Goal: Communication & Community: Answer question/provide support

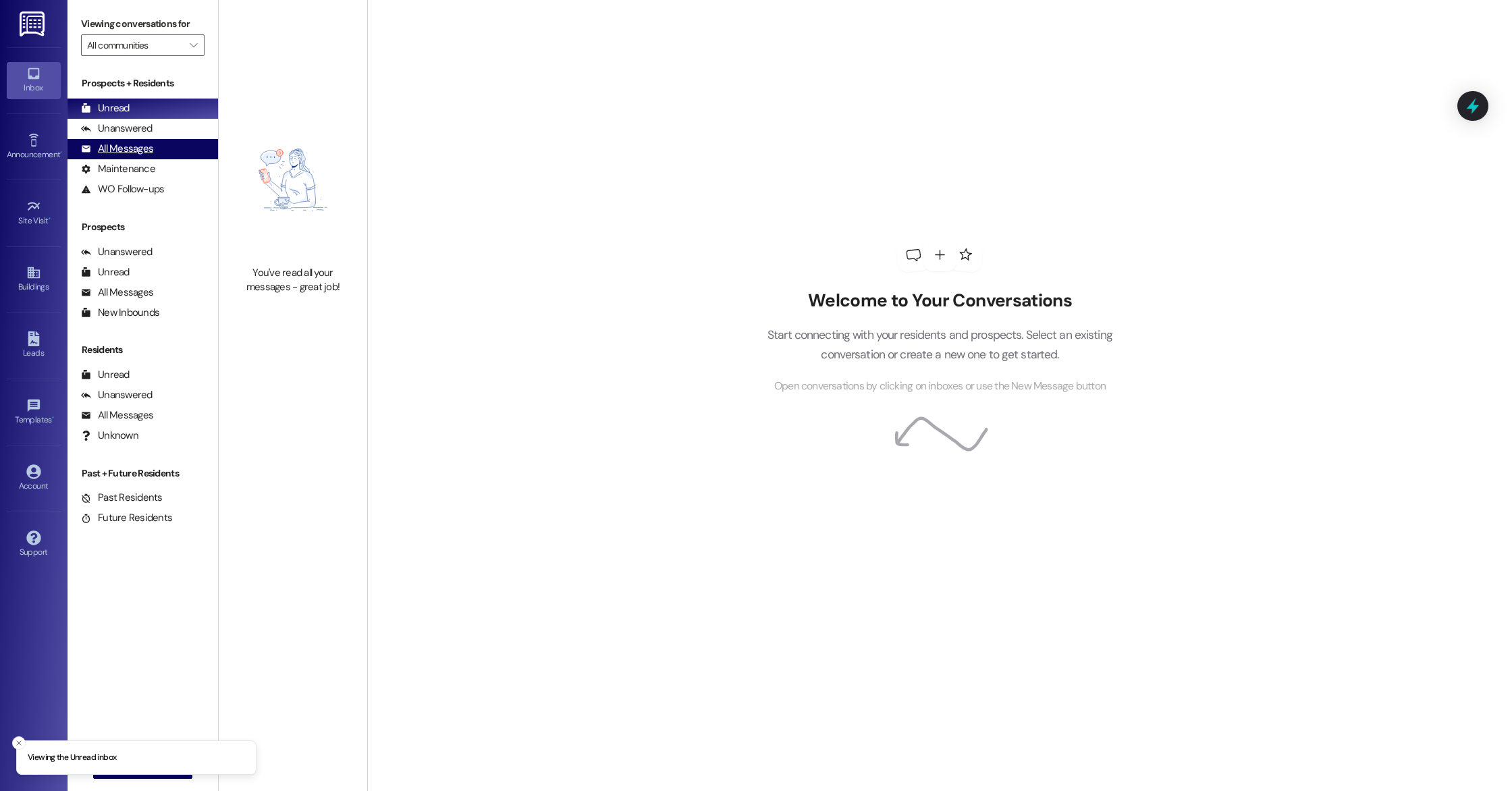
click at [107, 146] on div "All Messages" at bounding box center [117, 149] width 72 height 14
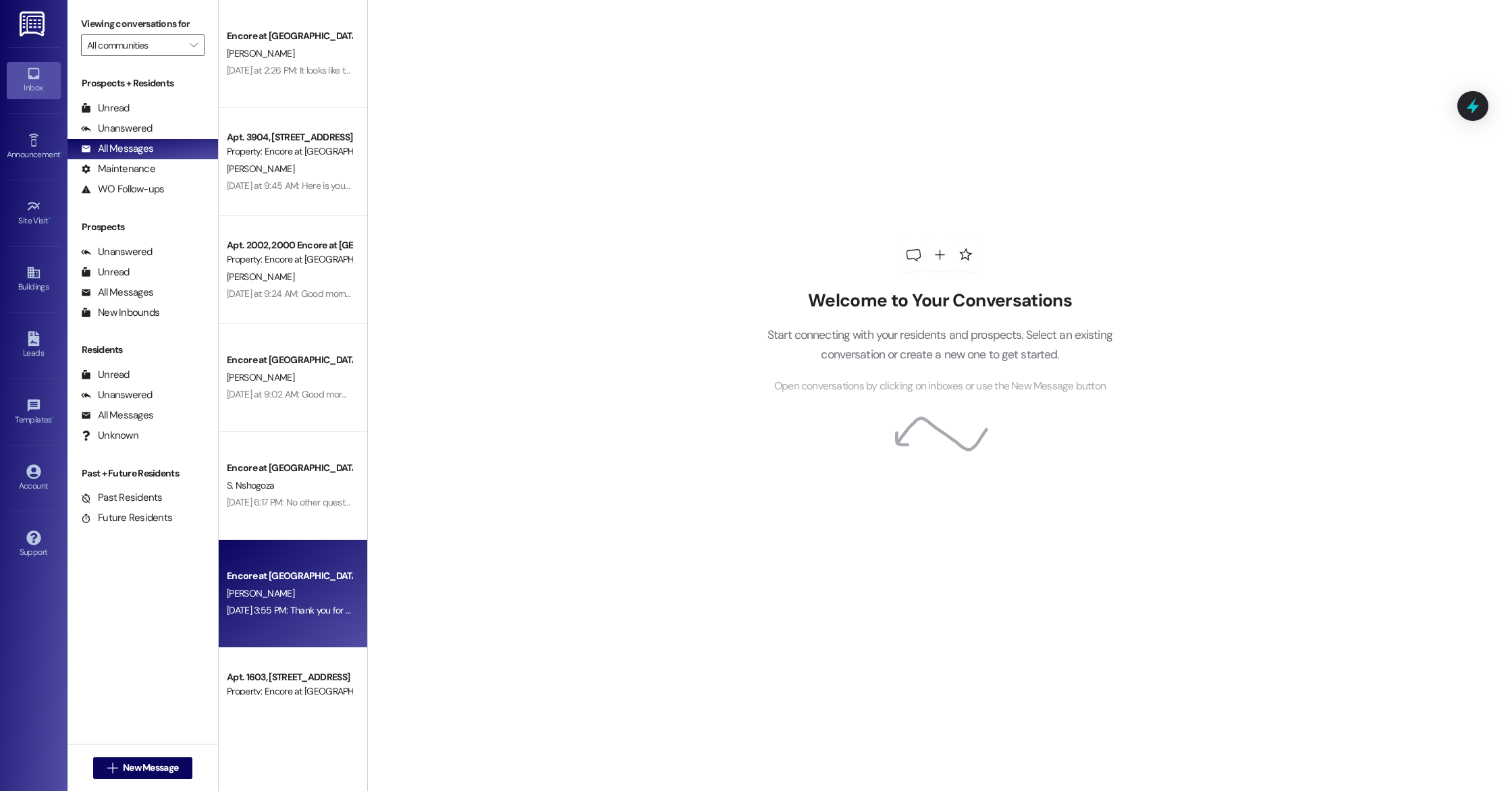
click at [279, 598] on div "[PERSON_NAME]" at bounding box center [289, 593] width 127 height 17
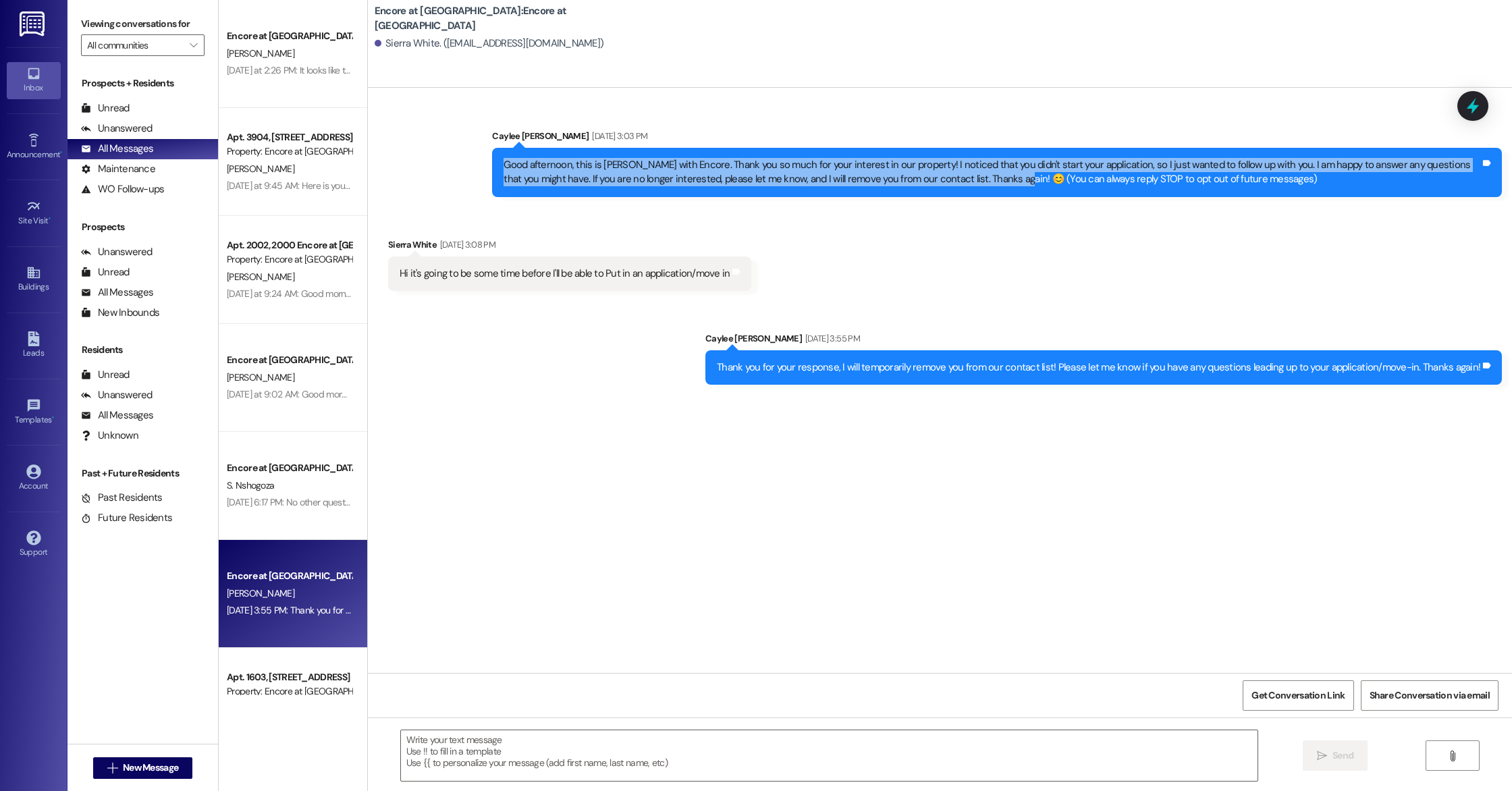
drag, startPoint x: 493, startPoint y: 163, endPoint x: 972, endPoint y: 179, distance: 479.3
click at [972, 179] on div "Good afternoon, this is [PERSON_NAME] with Encore. Thank you so much for your i…" at bounding box center [992, 172] width 977 height 29
copy div "Good afternoon, this is [PERSON_NAME] with Encore. Thank you so much for your i…"
click at [124, 770] on span "New Message" at bounding box center [151, 767] width 56 height 14
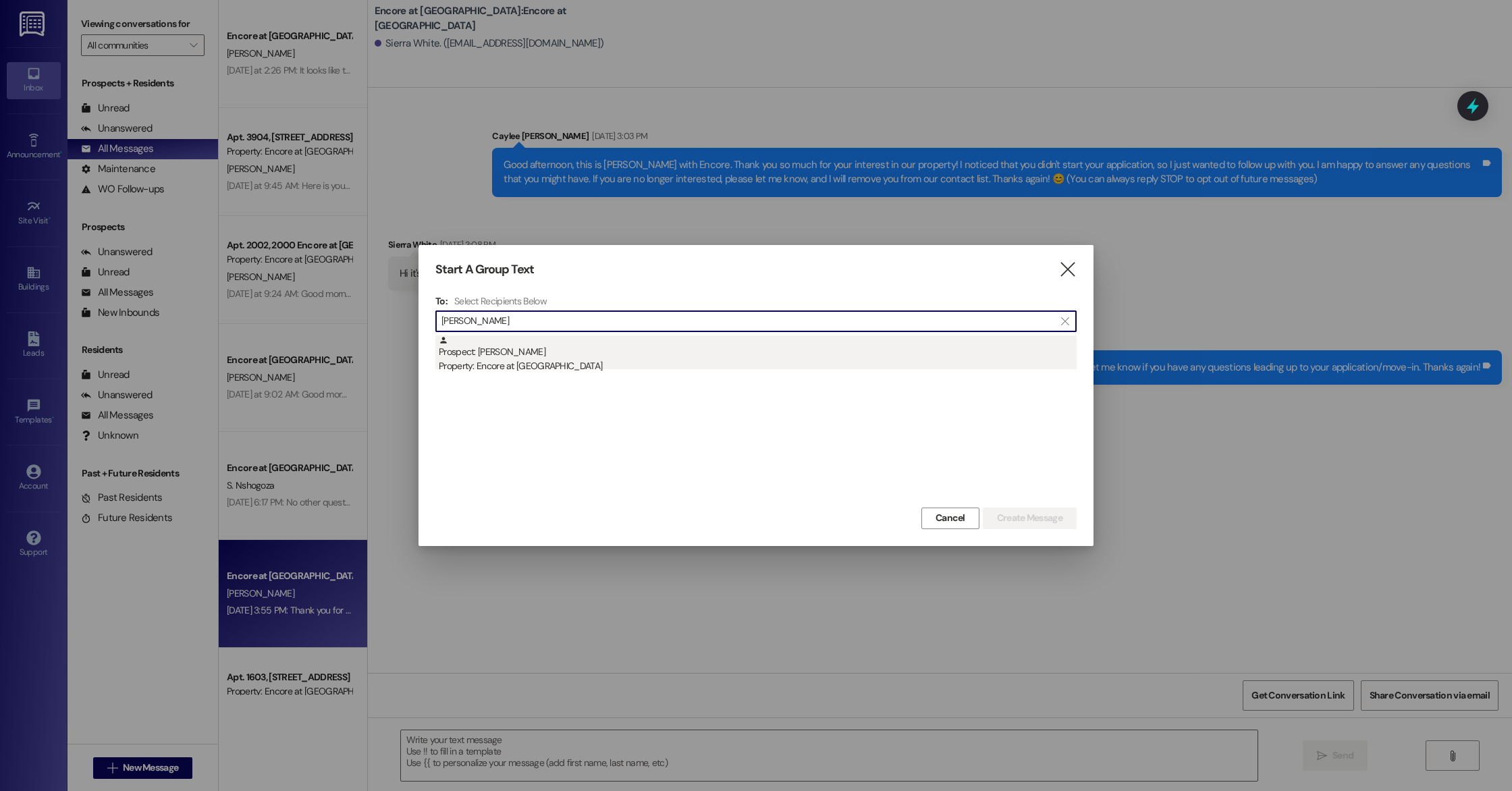
type input "Debbie"
click at [531, 351] on div "Prospect: Debbie Smith Property: Encore at Beacon Place" at bounding box center [757, 354] width 637 height 39
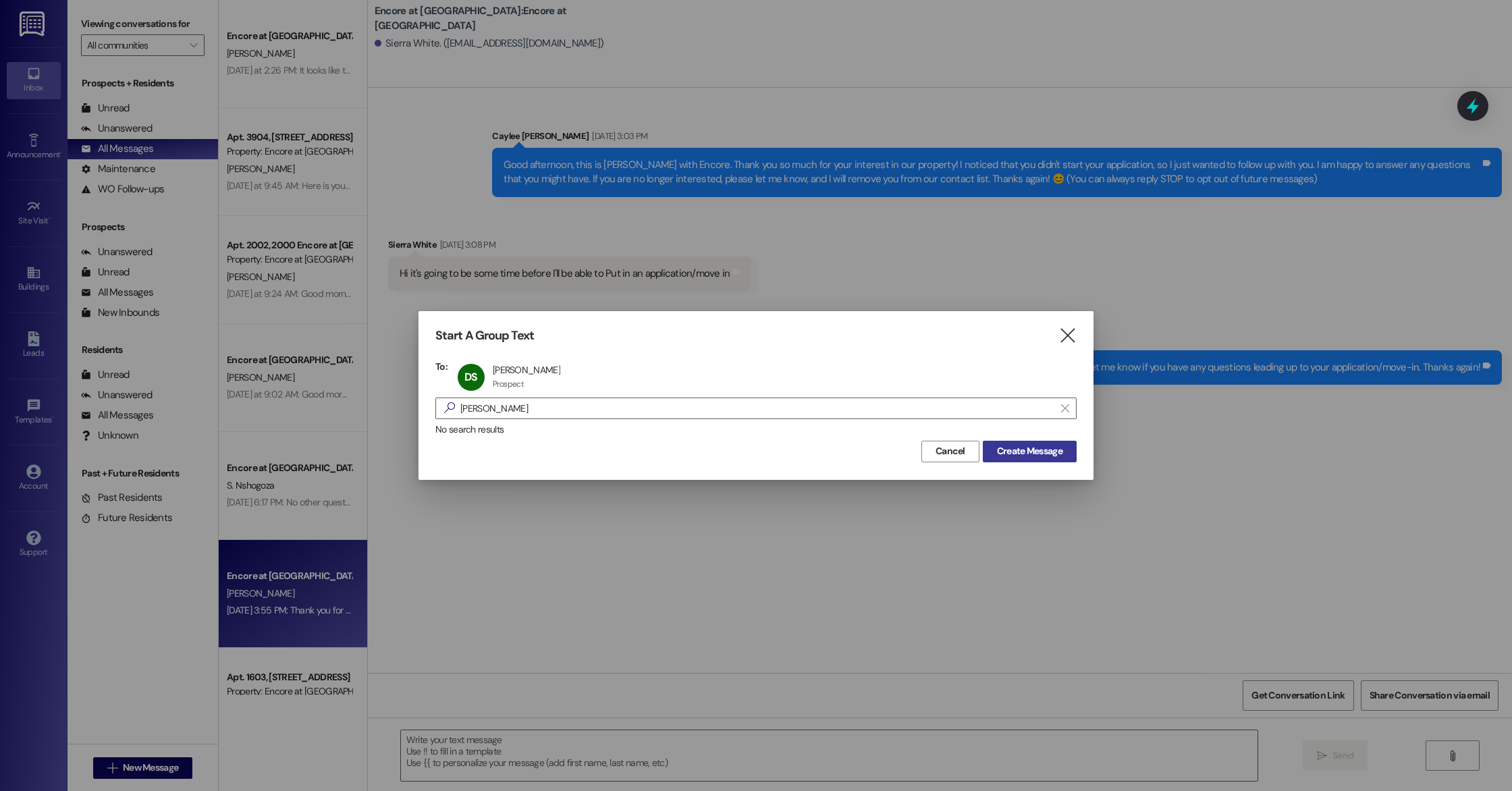
click at [994, 444] on span "Create Message" at bounding box center [1029, 451] width 70 height 14
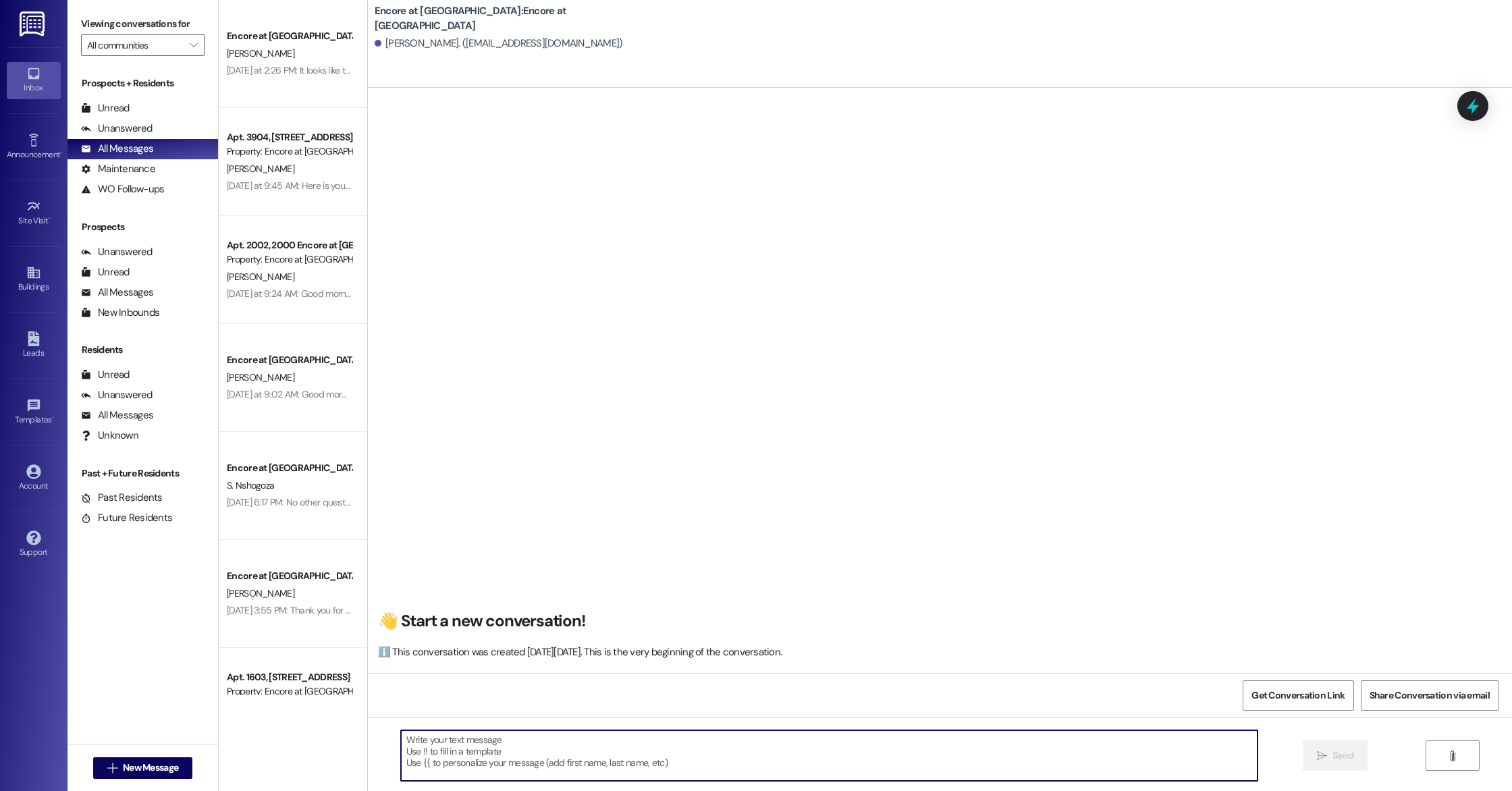
click at [466, 740] on textarea at bounding box center [829, 755] width 857 height 51
paste textarea "Good afternoon, this is [PERSON_NAME] with Encore. Thank you so much for your i…"
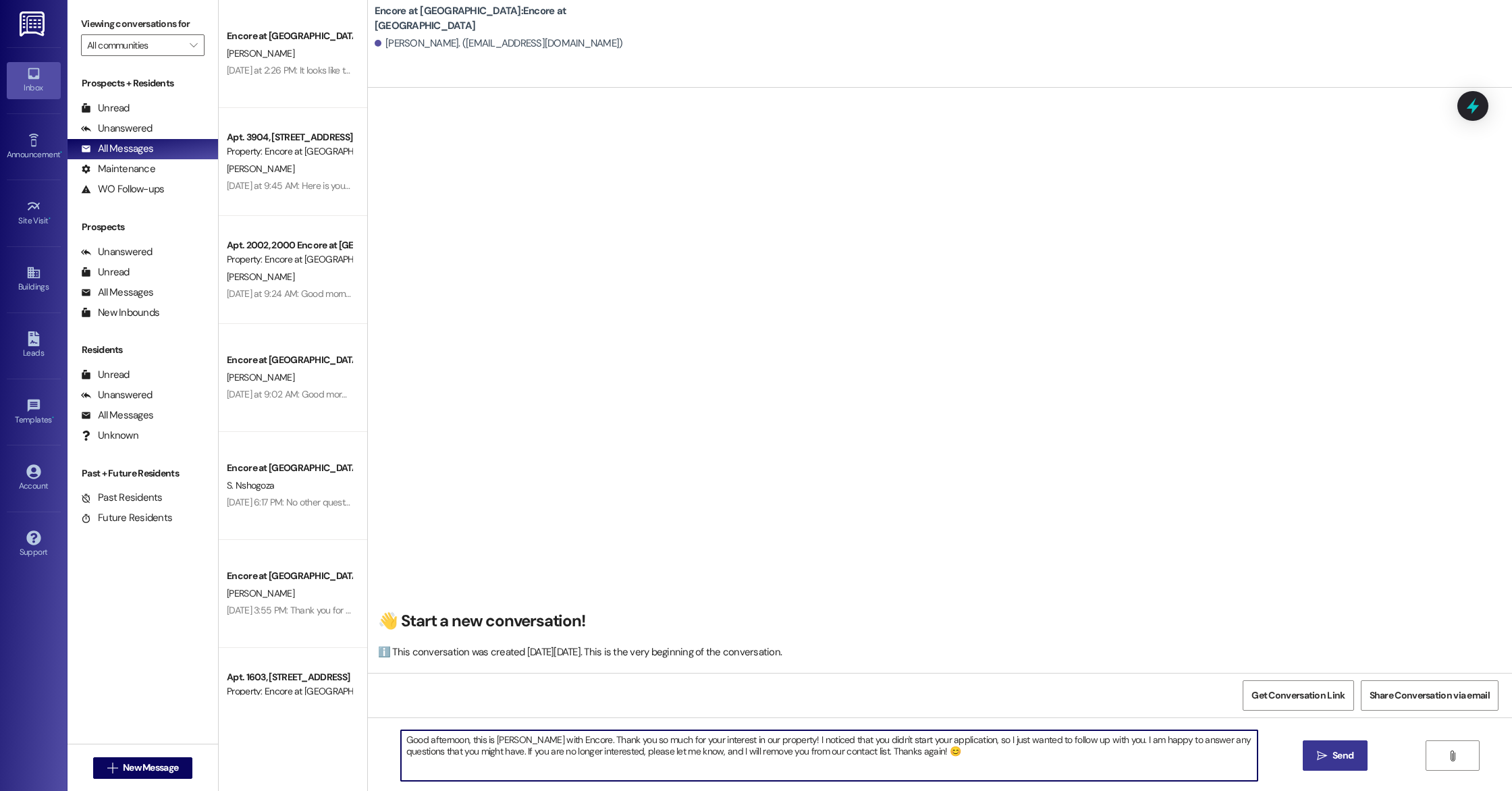
type textarea "Good afternoon, this is [PERSON_NAME] with Encore. Thank you so much for your i…"
click at [1346, 763] on button " Send" at bounding box center [1335, 755] width 66 height 31
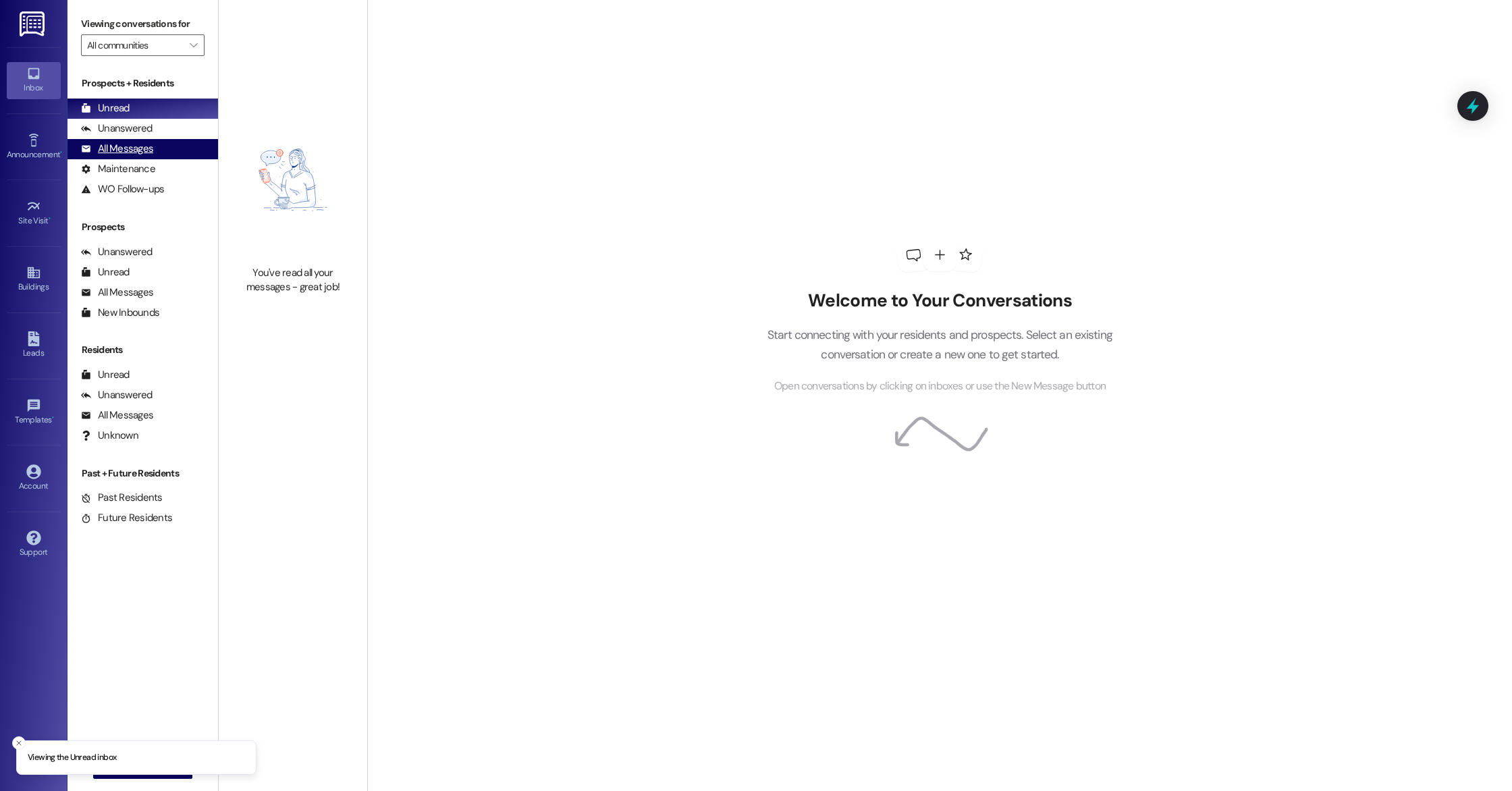
click at [151, 147] on div "All Messages" at bounding box center [117, 149] width 72 height 14
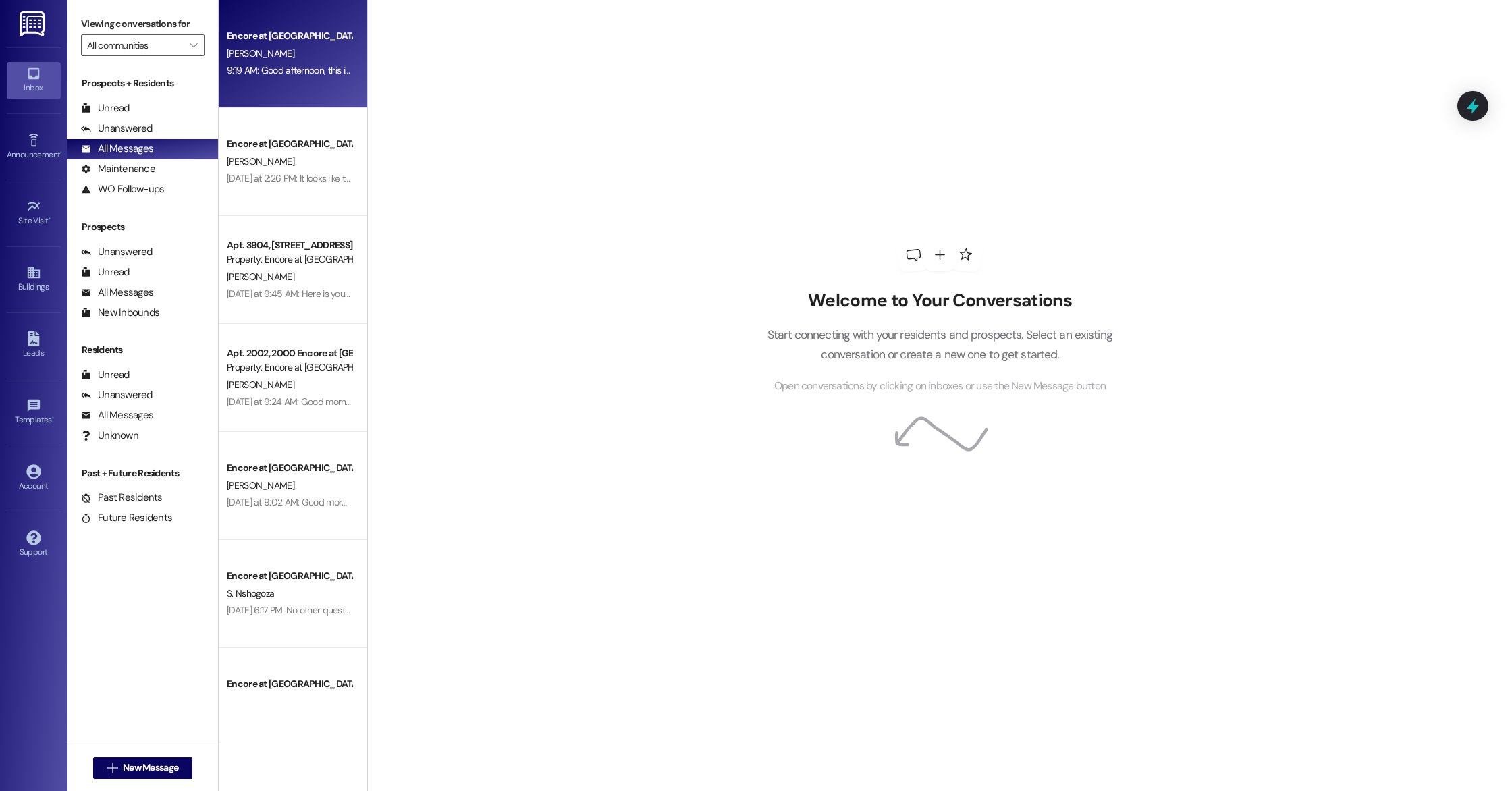
click at [280, 52] on div "[PERSON_NAME]" at bounding box center [289, 54] width 127 height 17
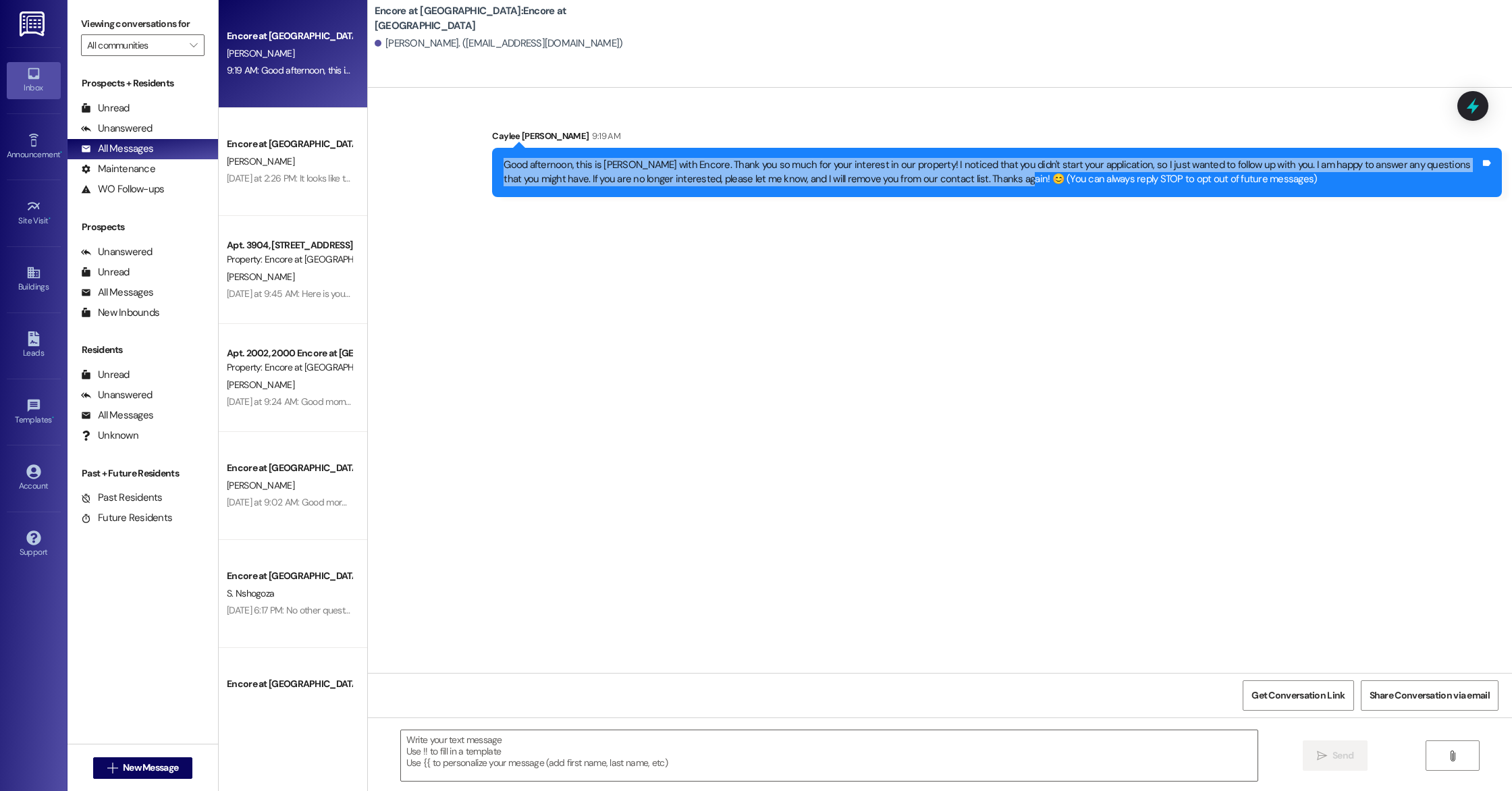
drag, startPoint x: 493, startPoint y: 165, endPoint x: 973, endPoint y: 185, distance: 480.4
click at [973, 185] on div "Good afternoon, this is [PERSON_NAME] with Encore. Thank you so much for your i…" at bounding box center [992, 172] width 977 height 29
copy div "Good afternoon, this is [PERSON_NAME] with Encore. Thank you so much for your i…"
click at [145, 764] on span "New Message" at bounding box center [151, 767] width 56 height 14
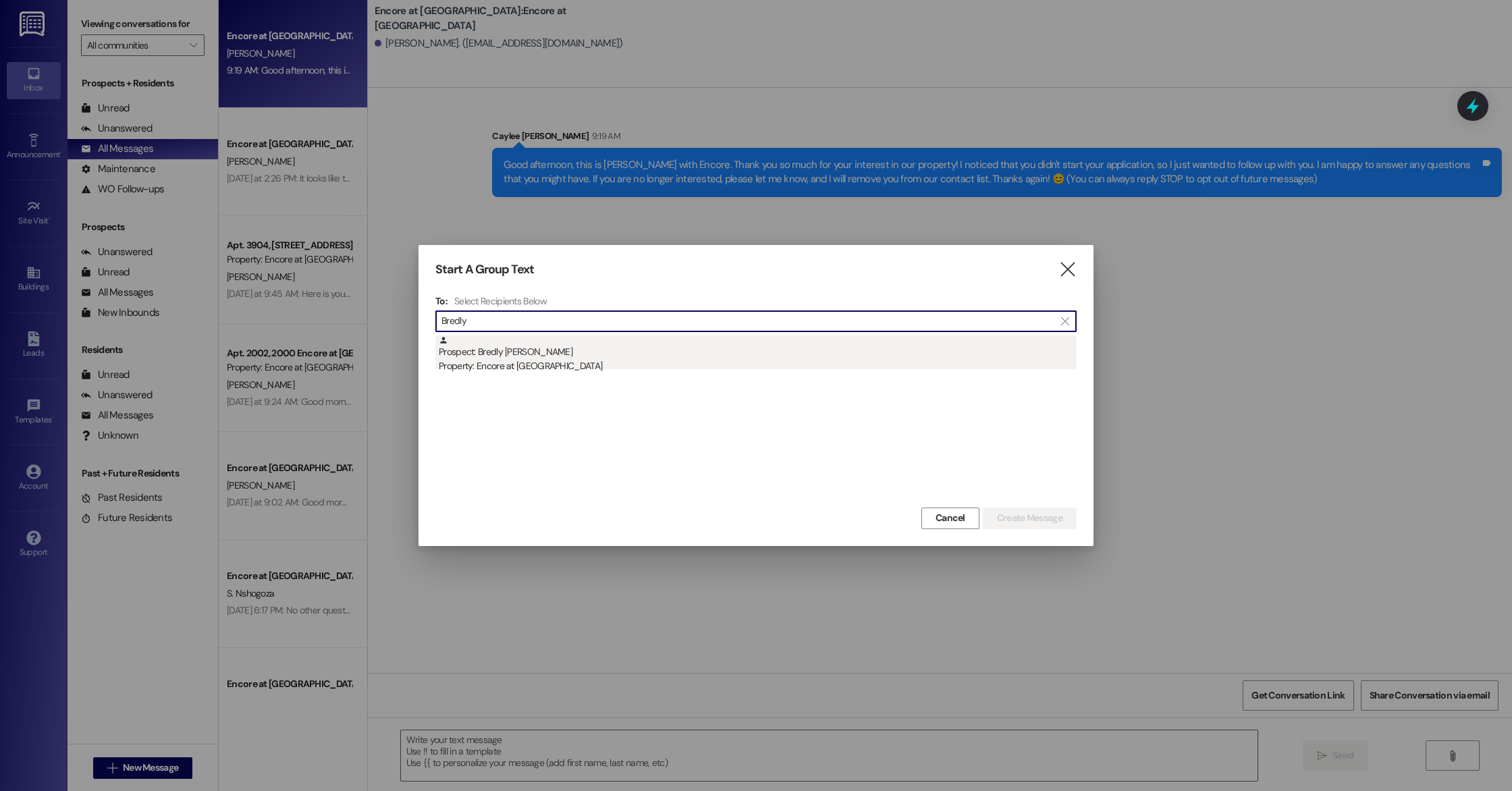
type input "Bredly"
click at [511, 350] on div "Prospect: Bredly [PERSON_NAME] Property: Encore at [GEOGRAPHIC_DATA]" at bounding box center [757, 354] width 637 height 39
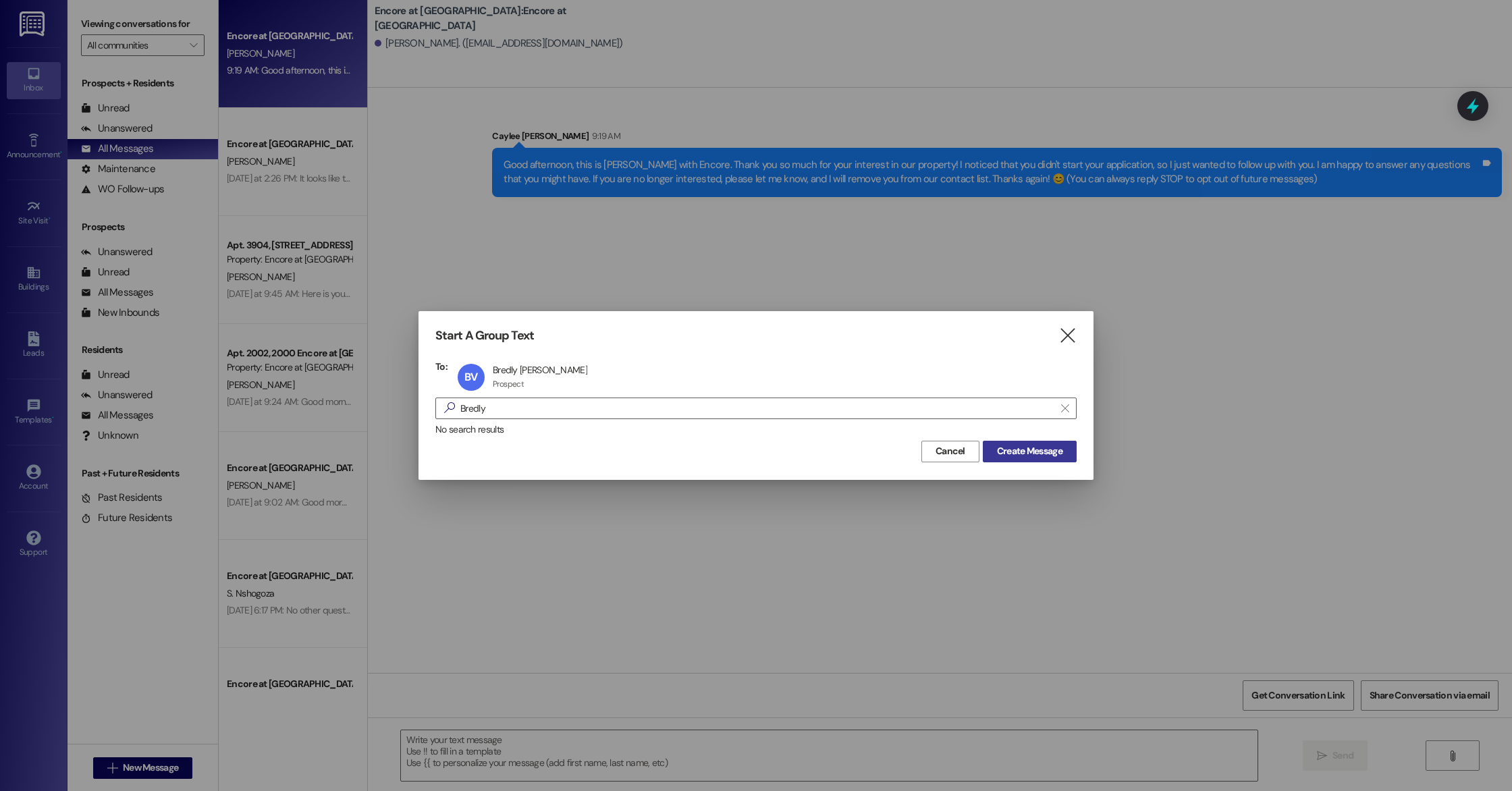
click at [1045, 455] on span "Create Message" at bounding box center [1030, 451] width 66 height 14
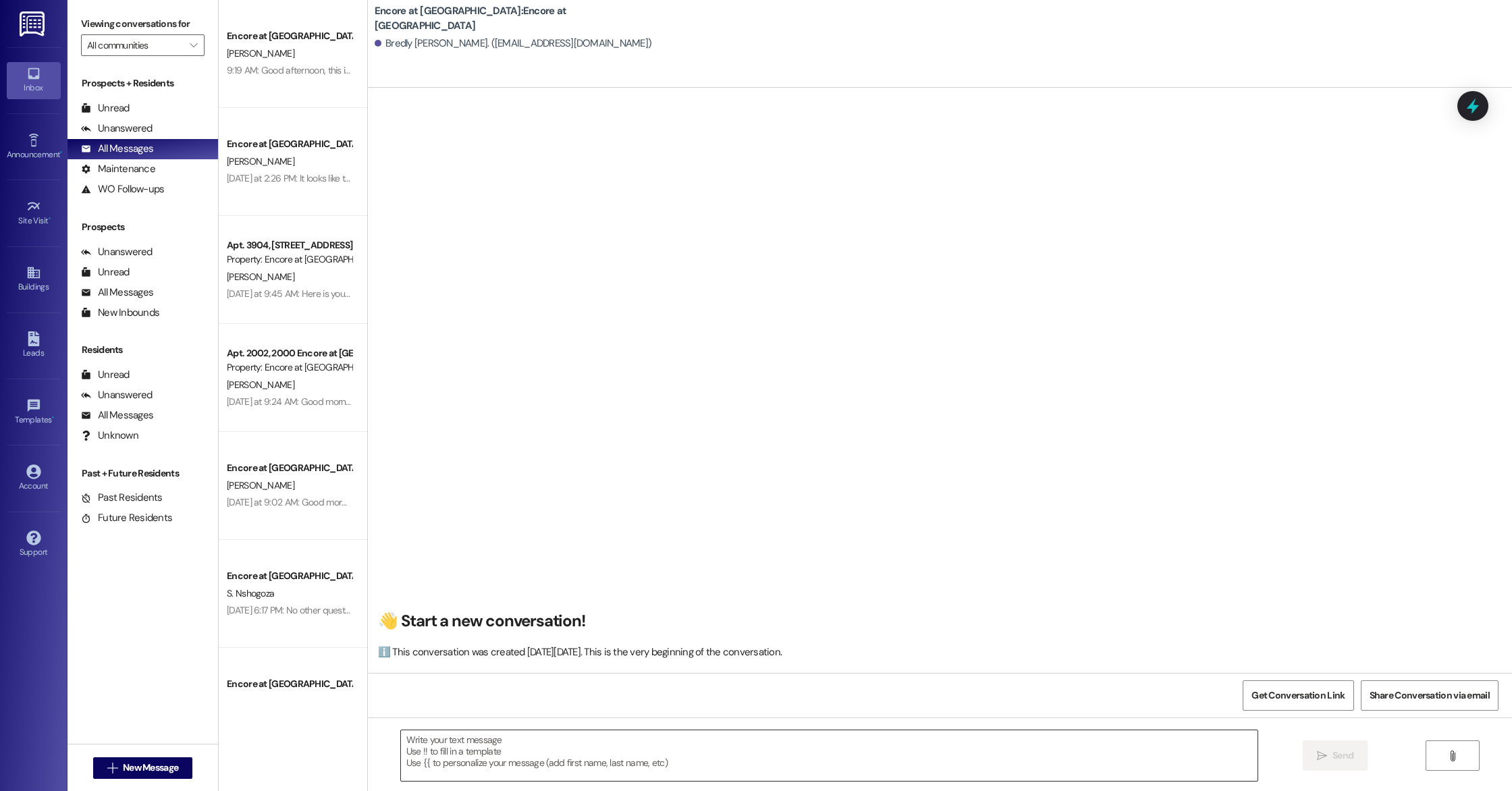
click at [688, 737] on textarea at bounding box center [829, 755] width 857 height 51
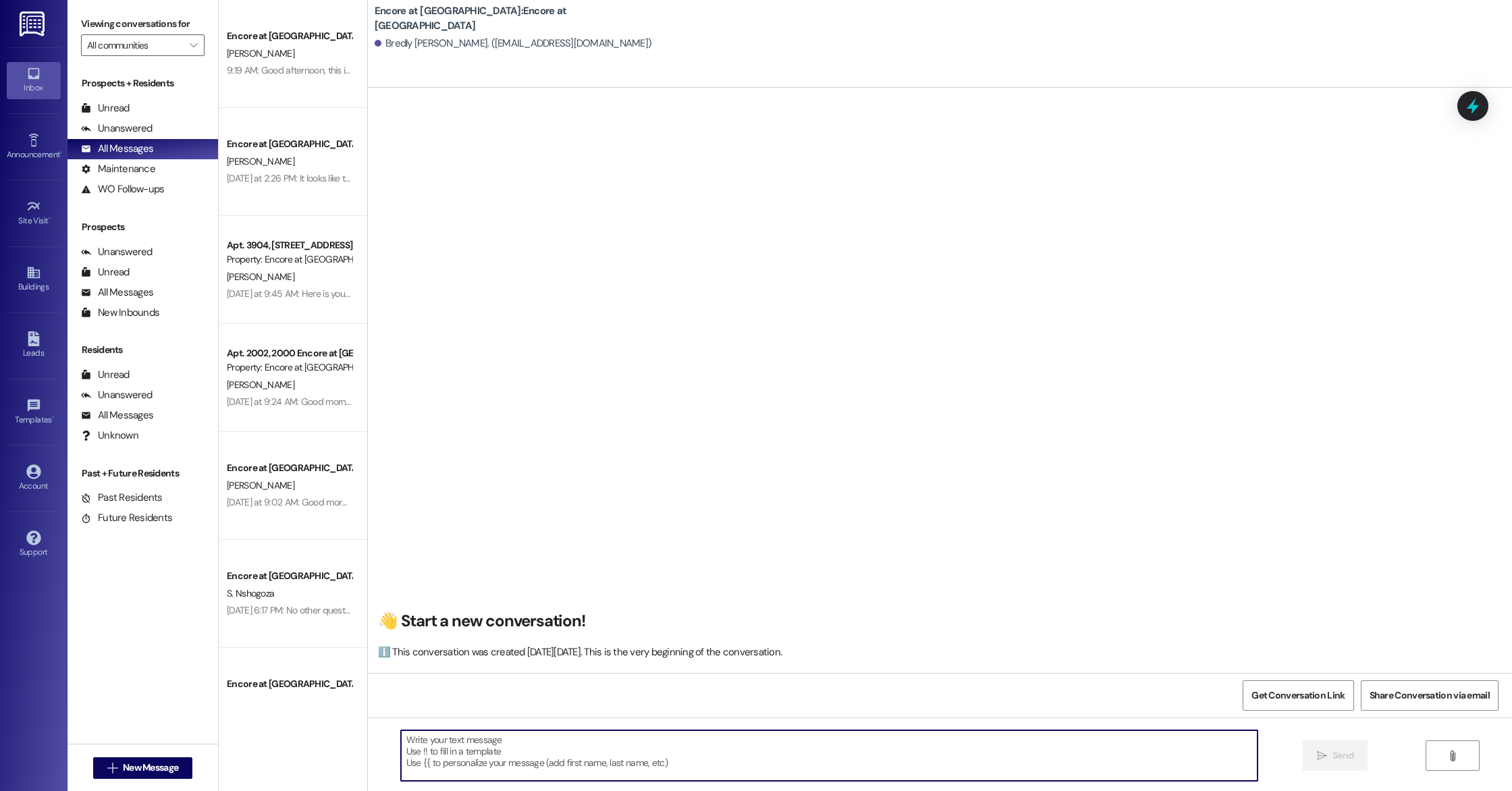
paste textarea "Good afternoon, this is [PERSON_NAME] with Encore. Thank you so much for your i…"
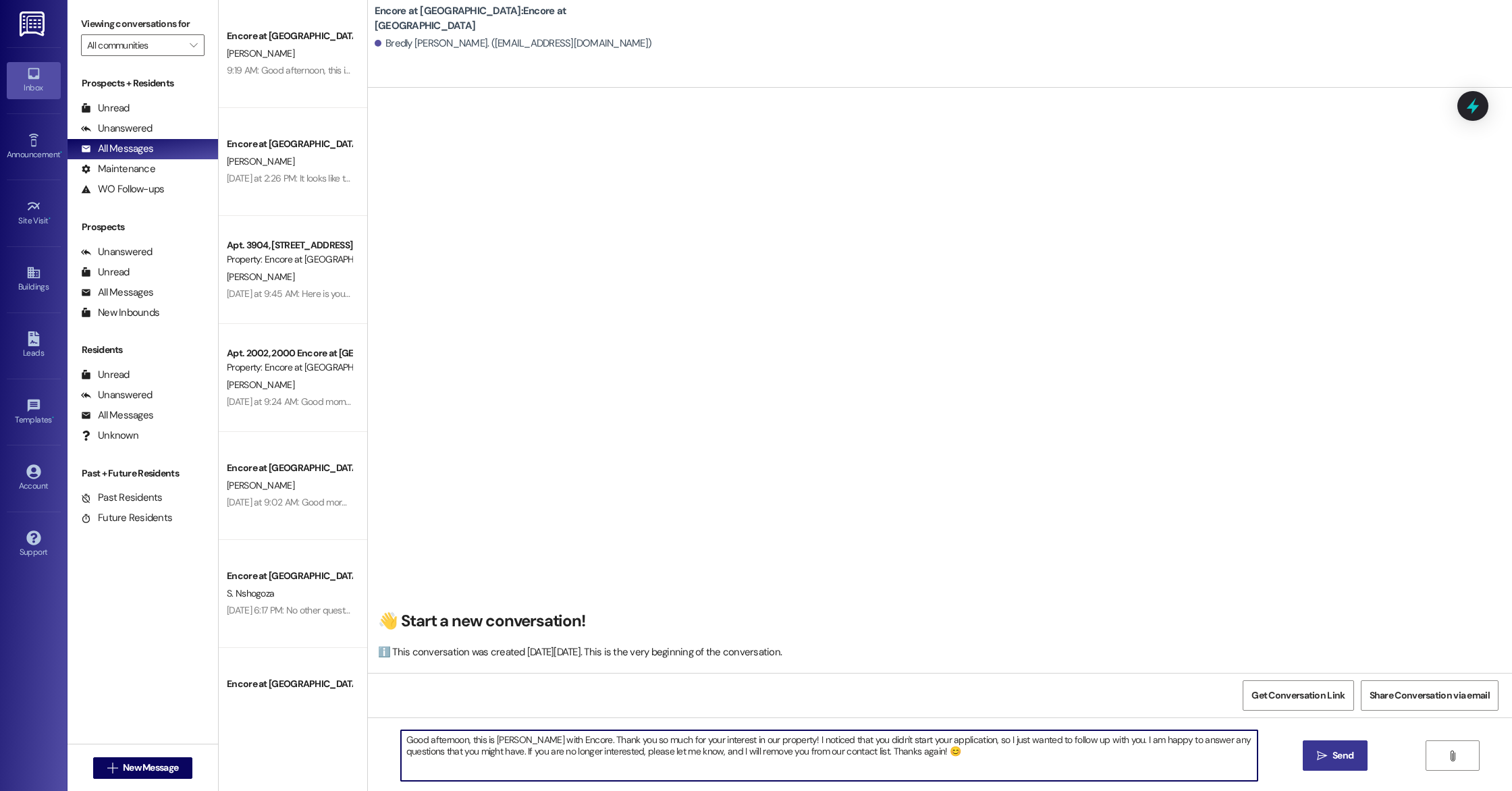
type textarea "Good afternoon, this is [PERSON_NAME] with Encore. Thank you so much for your i…"
click at [1316, 764] on button " Send" at bounding box center [1335, 755] width 66 height 31
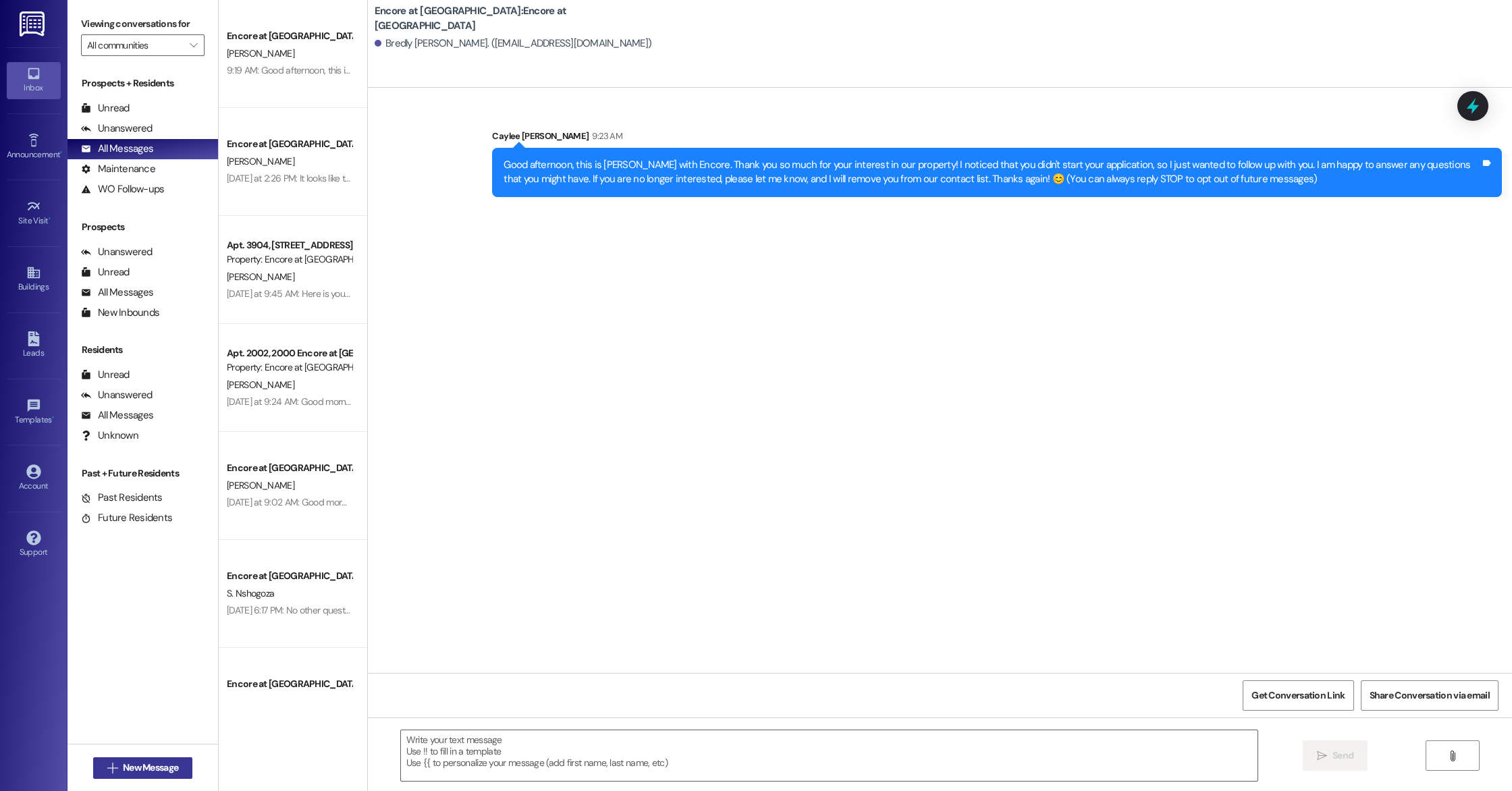
click at [108, 768] on icon "" at bounding box center [112, 767] width 10 height 11
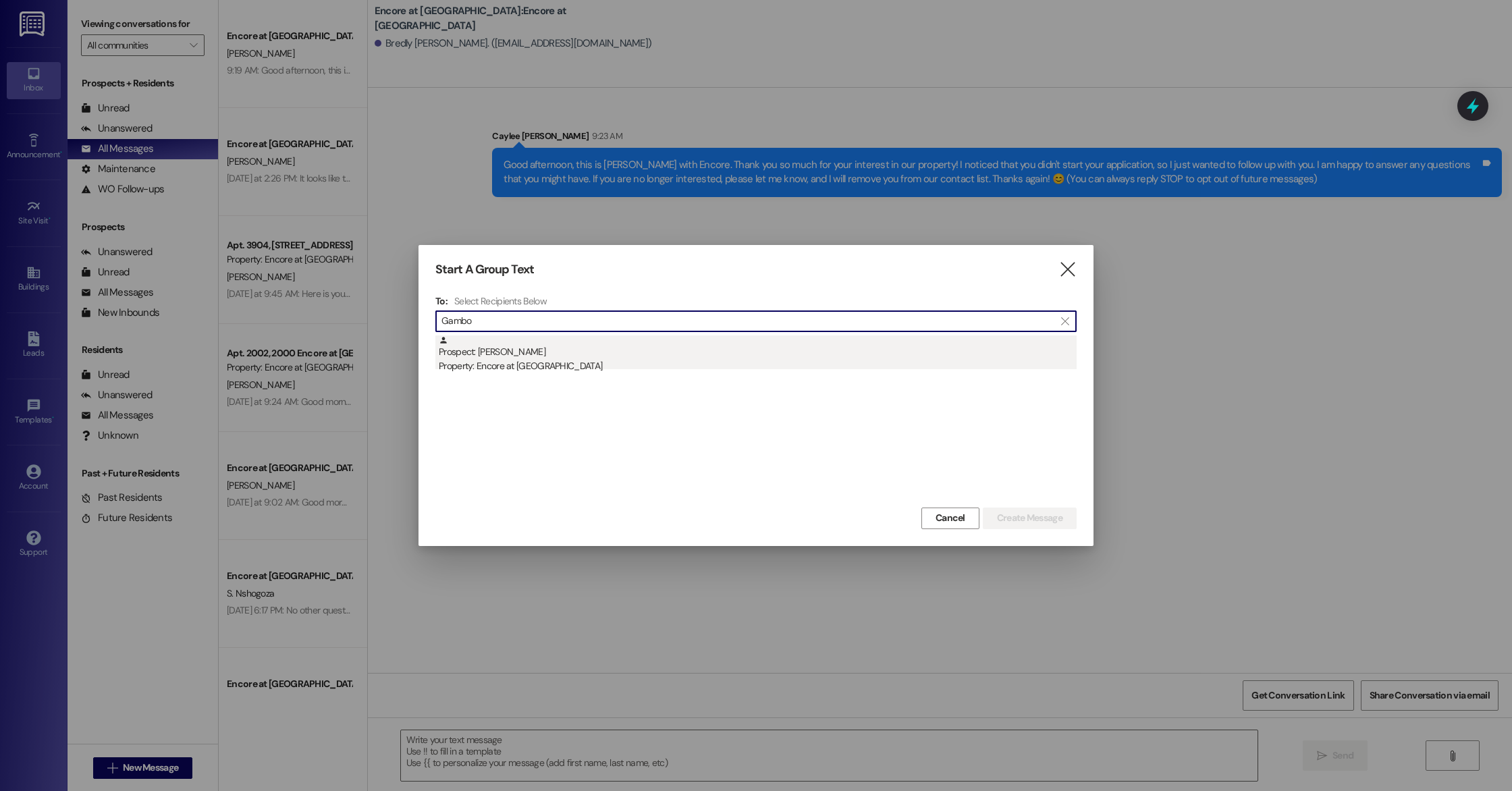
type input "Gambo"
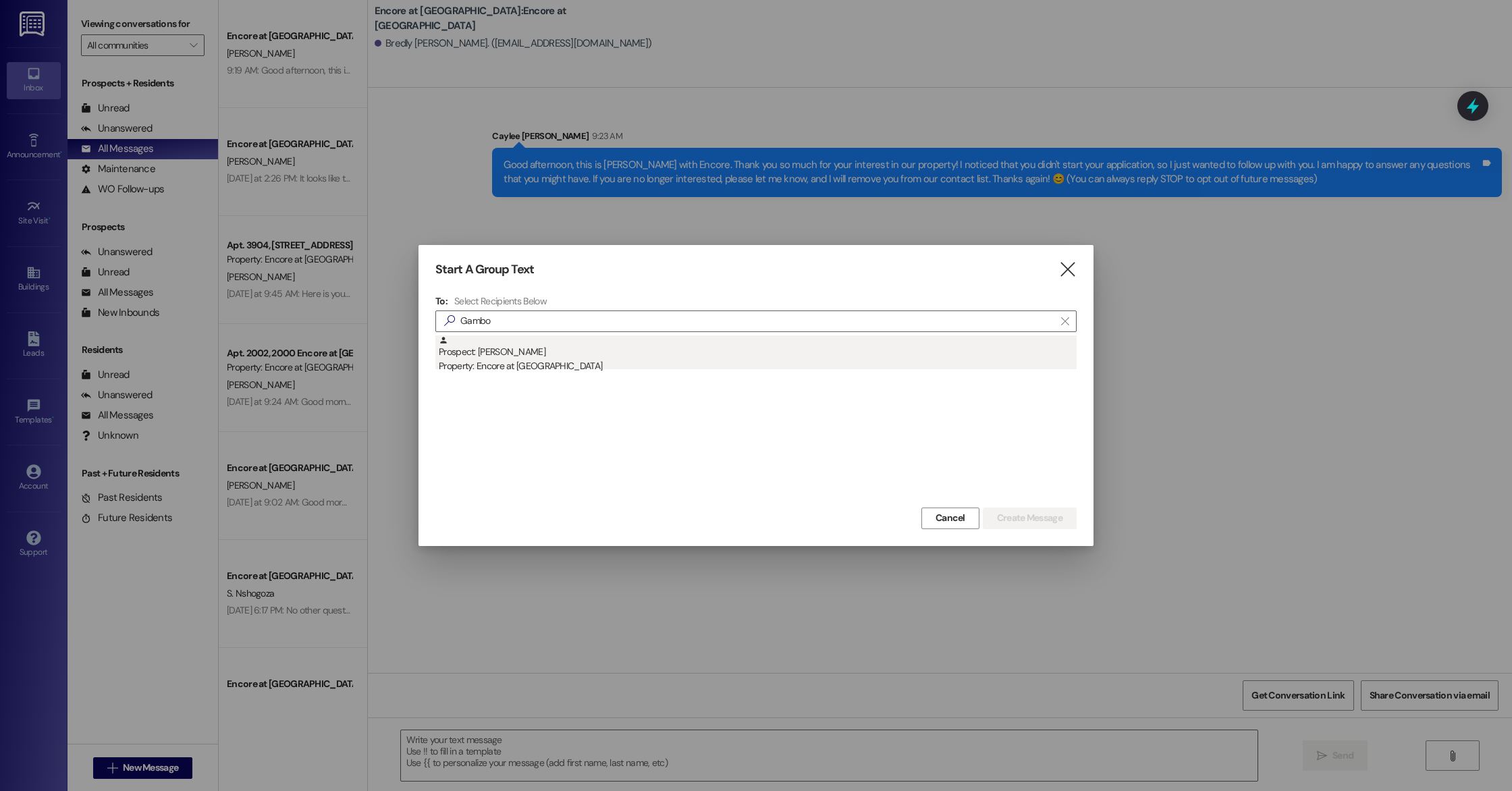
click at [546, 357] on div "Prospect: [PERSON_NAME] Property: Encore at [GEOGRAPHIC_DATA]" at bounding box center [757, 354] width 637 height 39
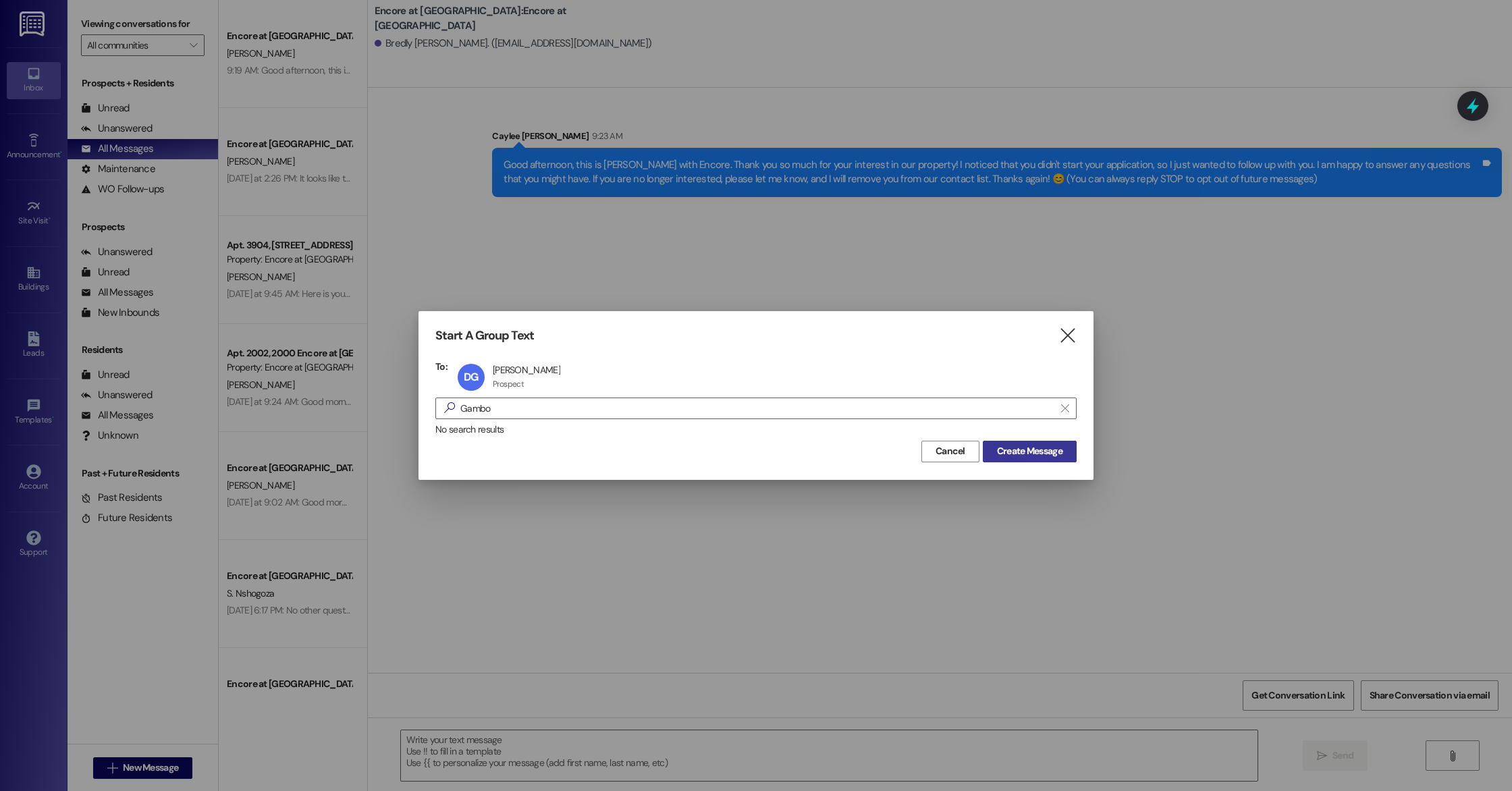
click at [1040, 452] on span "Create Message" at bounding box center [1030, 451] width 66 height 14
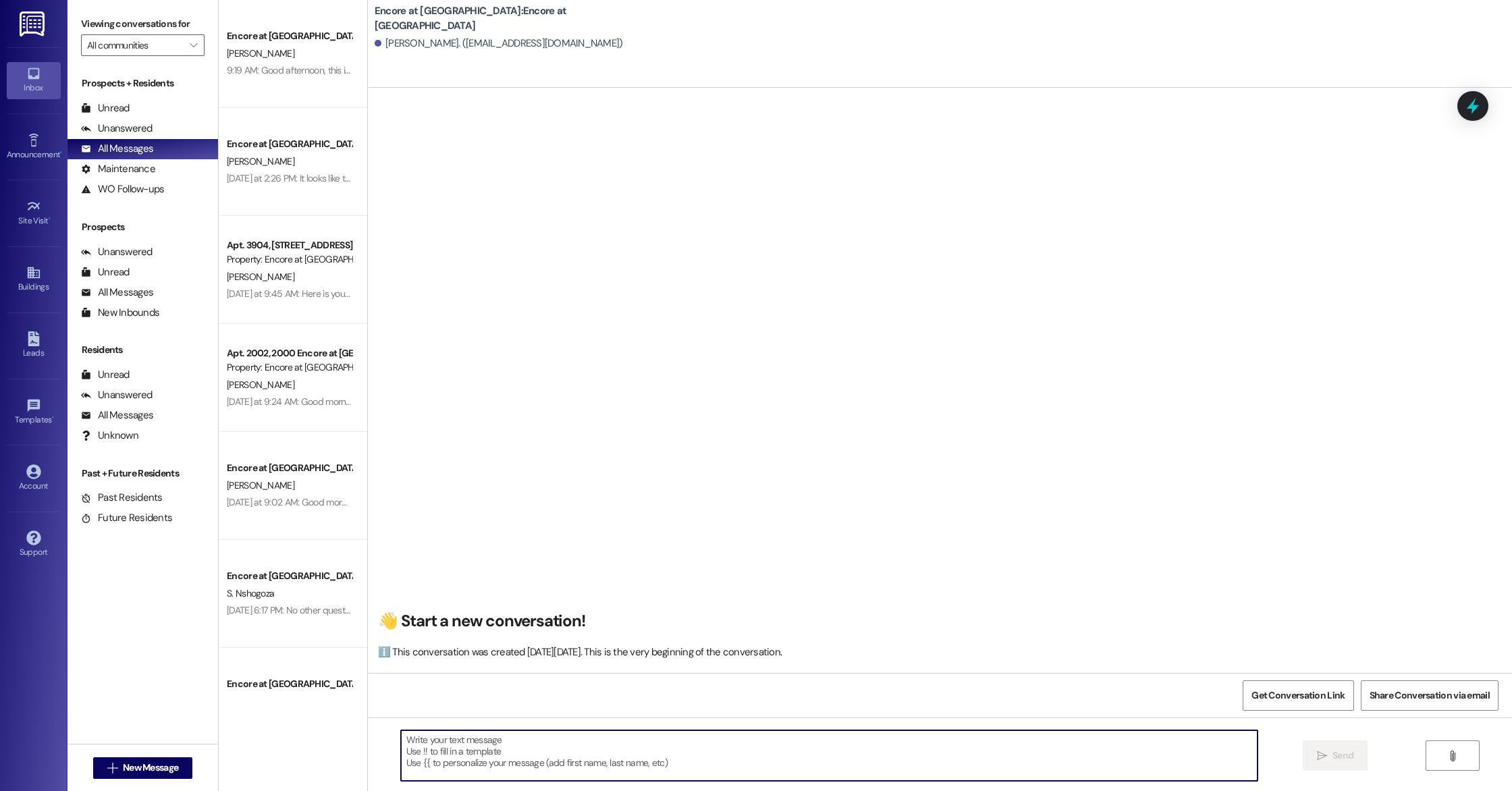
click at [546, 769] on textarea at bounding box center [829, 755] width 857 height 51
paste textarea "Good afternoon, this is [PERSON_NAME] with Encore. Thank you so much for your i…"
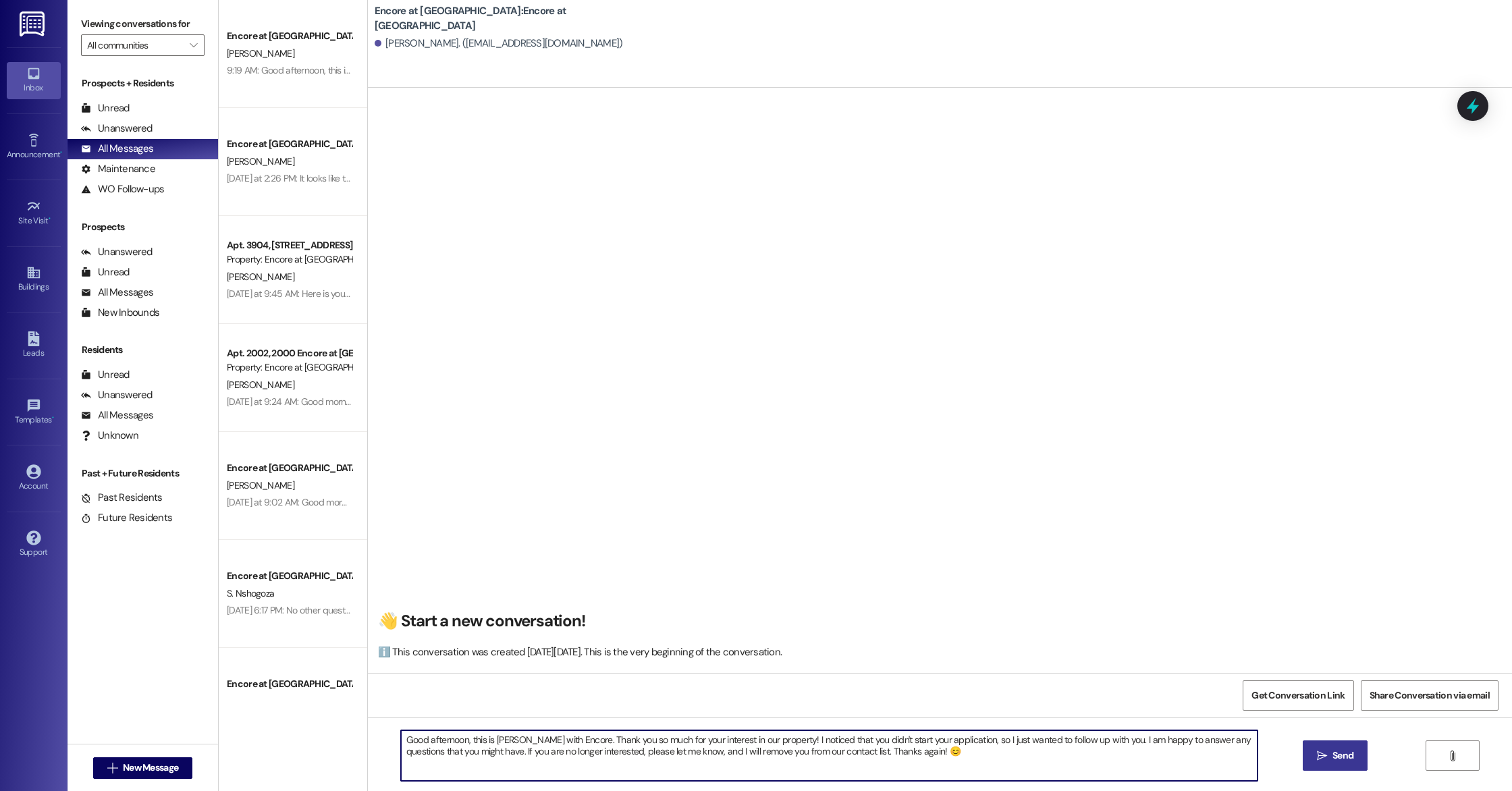
type textarea "Good afternoon, this is [PERSON_NAME] with Encore. Thank you so much for your i…"
click at [1332, 747] on button " Send" at bounding box center [1335, 755] width 66 height 31
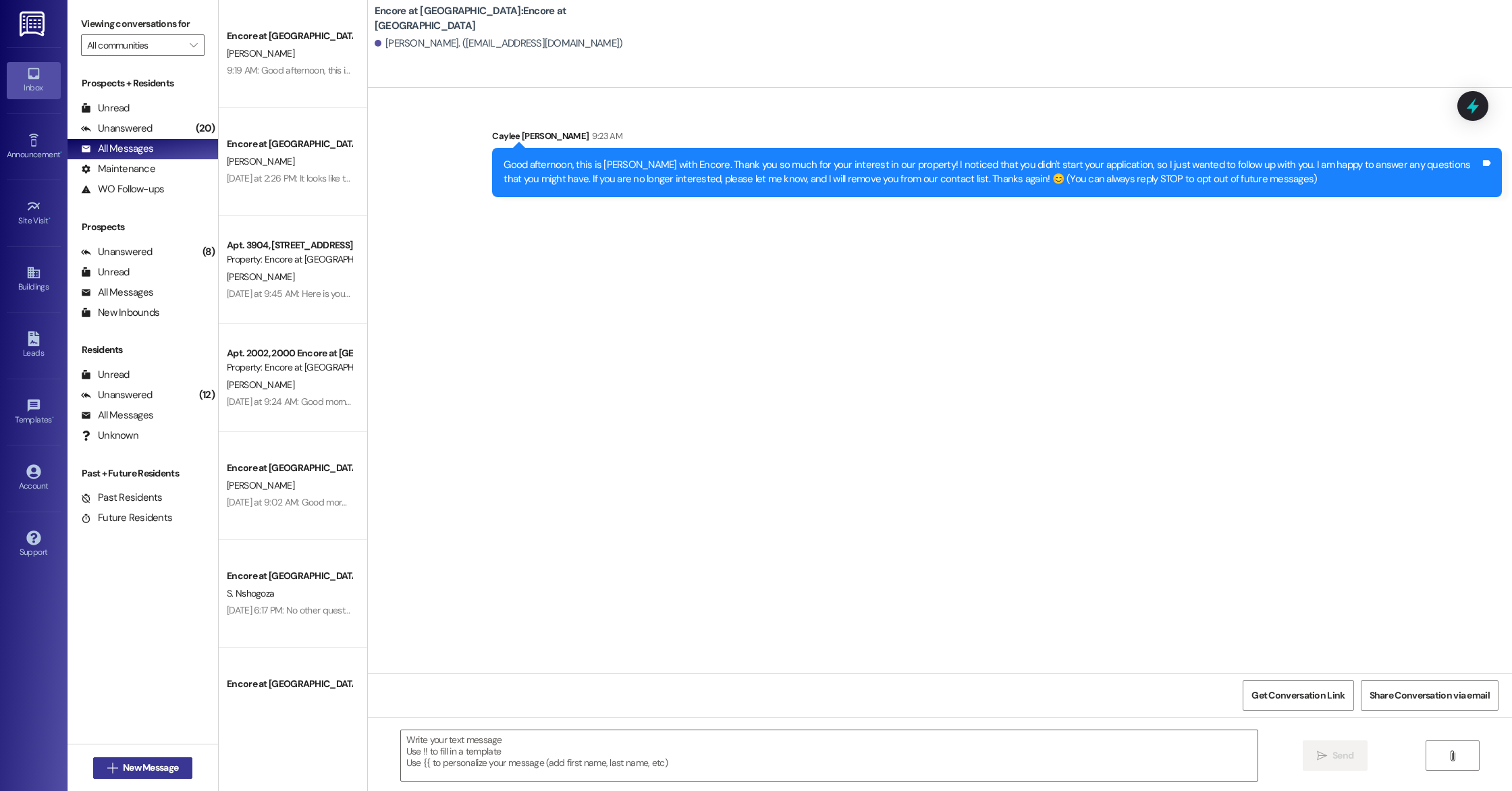
click at [132, 765] on span "New Message" at bounding box center [151, 767] width 56 height 14
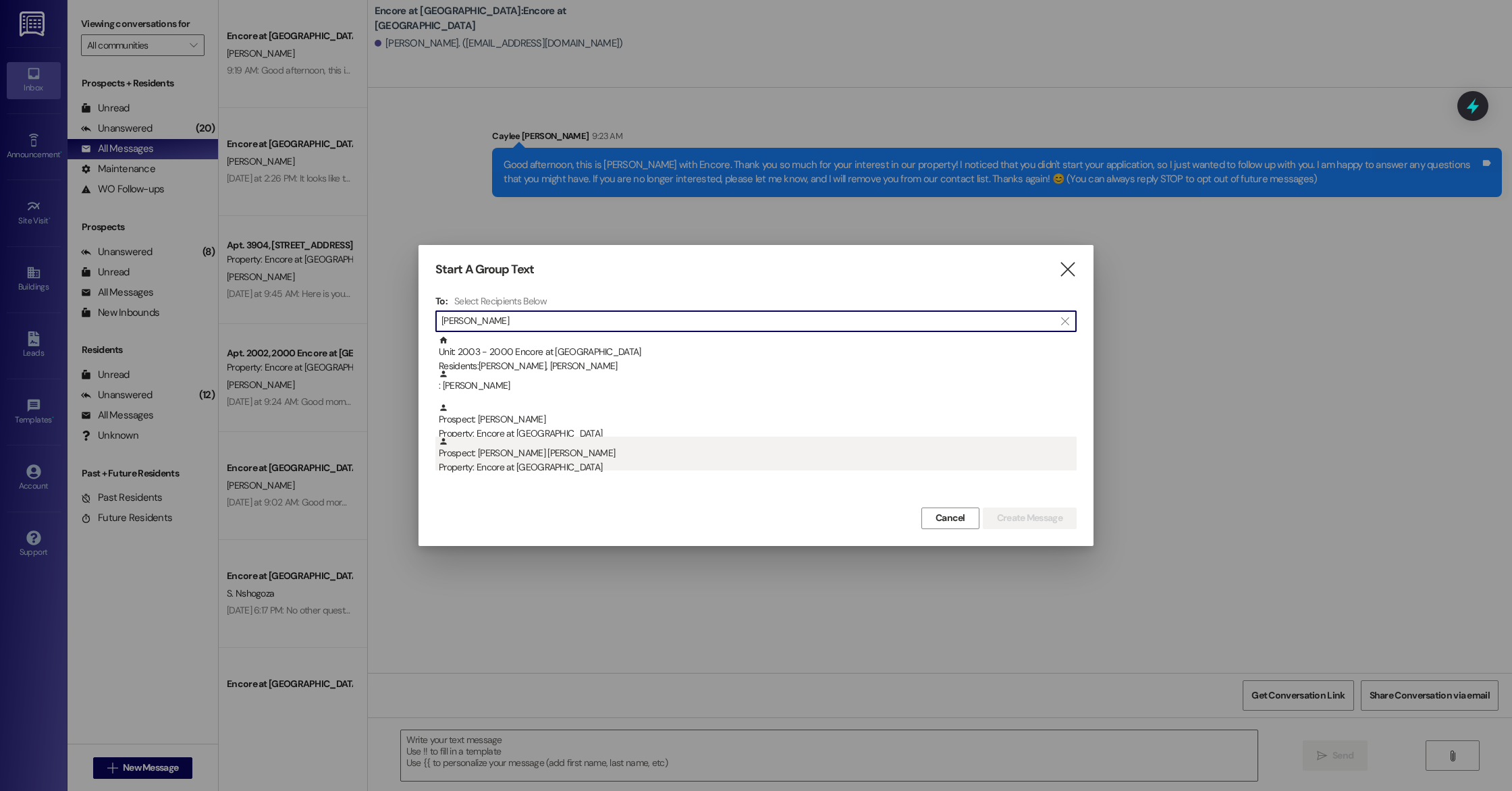
type input "[PERSON_NAME]"
click at [564, 448] on div "Prospect: [PERSON_NAME] [PERSON_NAME] Property: Encore at [GEOGRAPHIC_DATA]" at bounding box center [757, 456] width 637 height 39
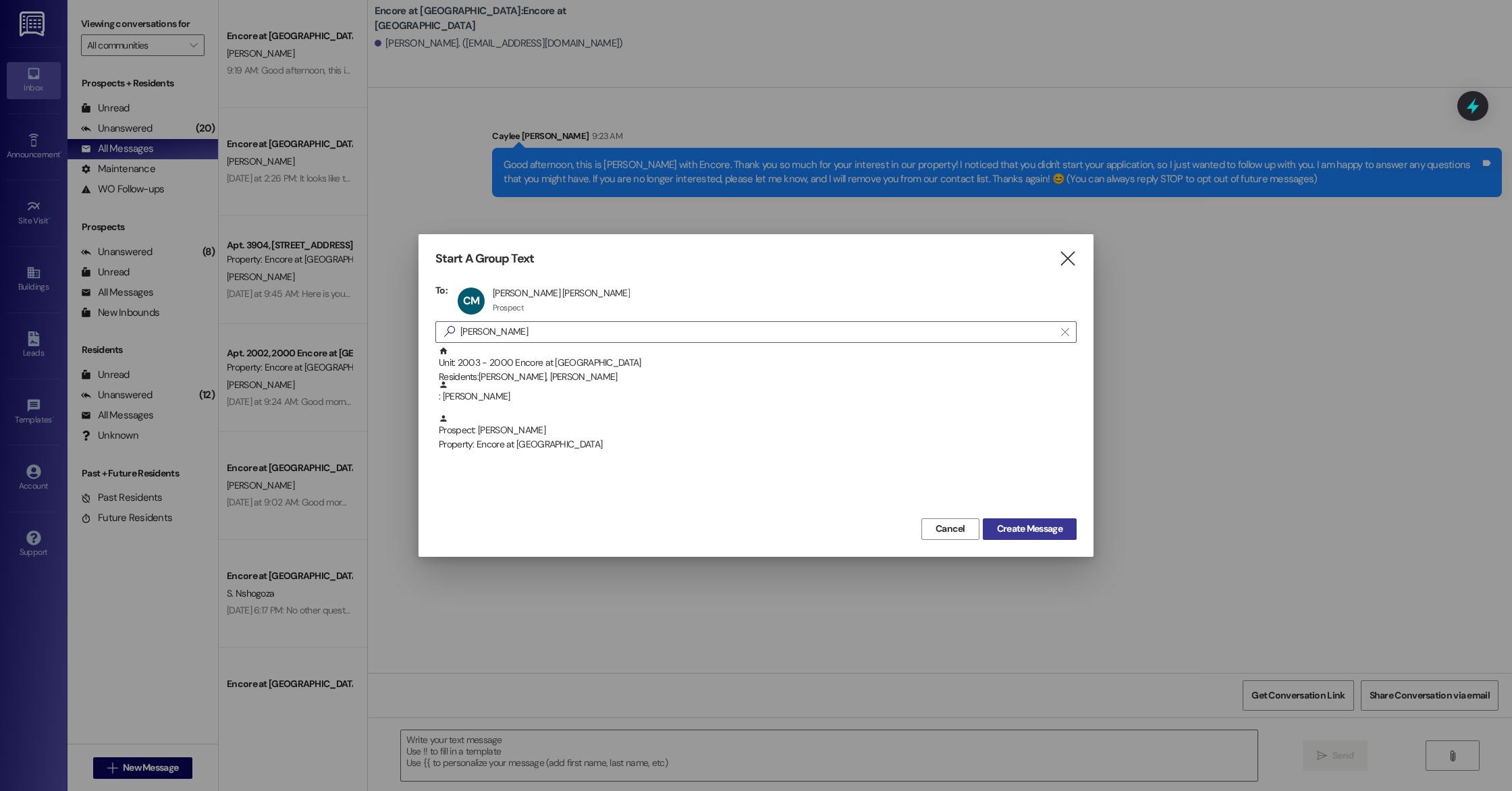
click at [1010, 534] on span "Create Message" at bounding box center [1030, 528] width 66 height 14
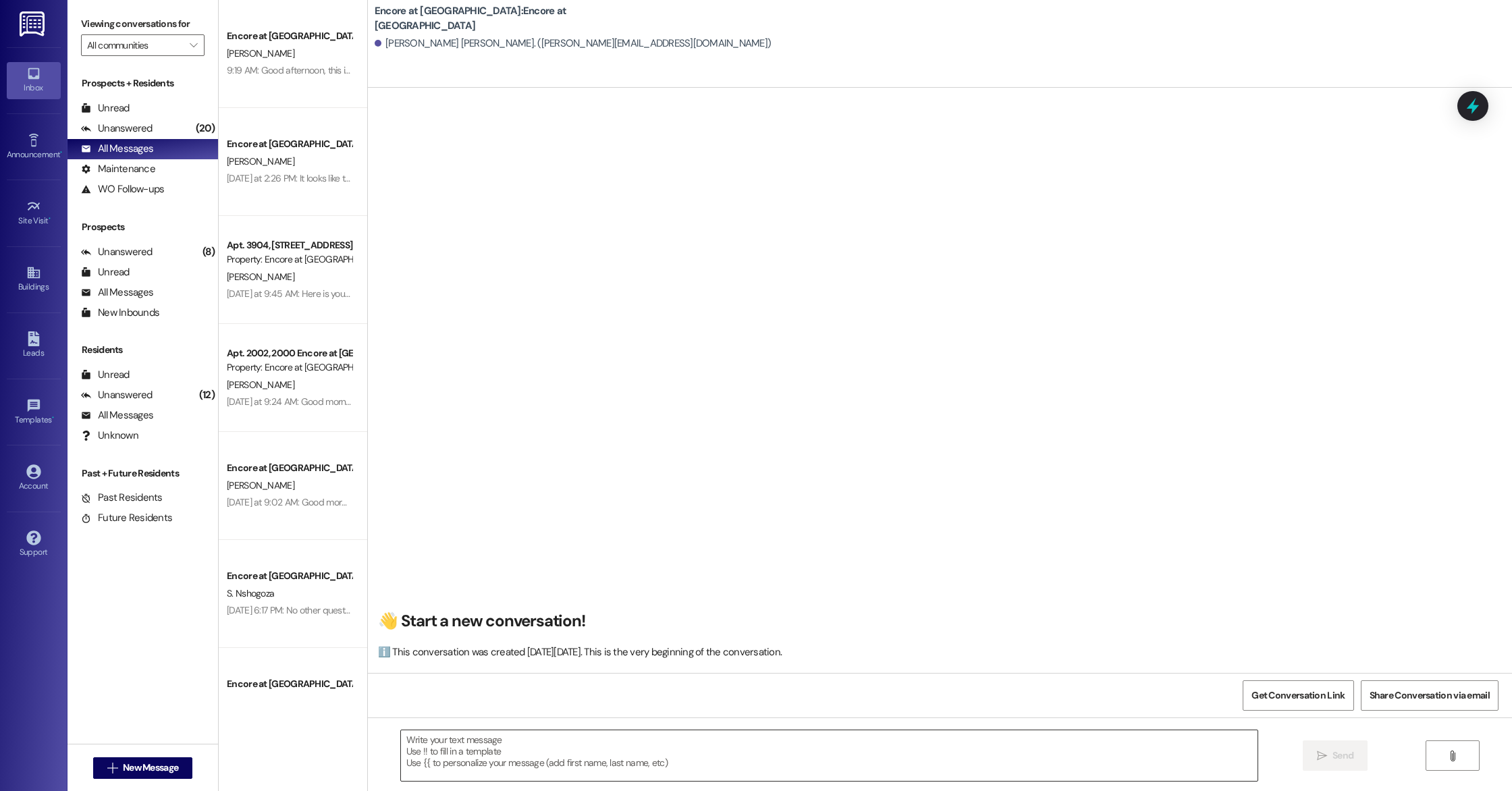
click at [717, 753] on textarea at bounding box center [829, 755] width 857 height 51
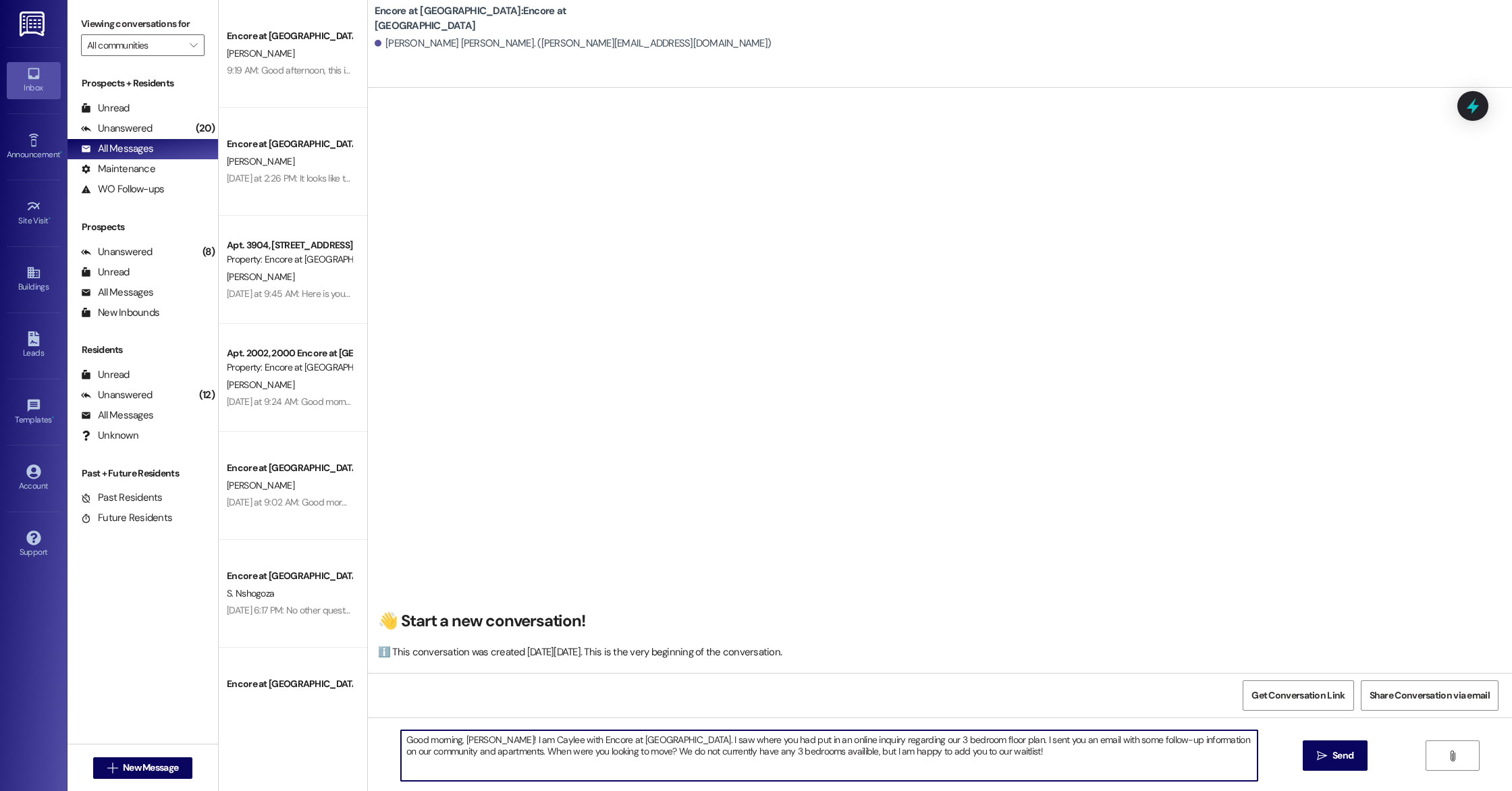
click at [773, 755] on textarea "Good morning, [PERSON_NAME]! I am Caylee with Encore at [GEOGRAPHIC_DATA]. I sa…" at bounding box center [829, 755] width 857 height 51
click at [989, 749] on textarea "Good morning, [PERSON_NAME]! I am Caylee with Encore at [GEOGRAPHIC_DATA]. I sa…" at bounding box center [829, 755] width 857 height 51
type textarea "Good morning, [PERSON_NAME]! I am Caylee with Encore at [GEOGRAPHIC_DATA]. I sa…"
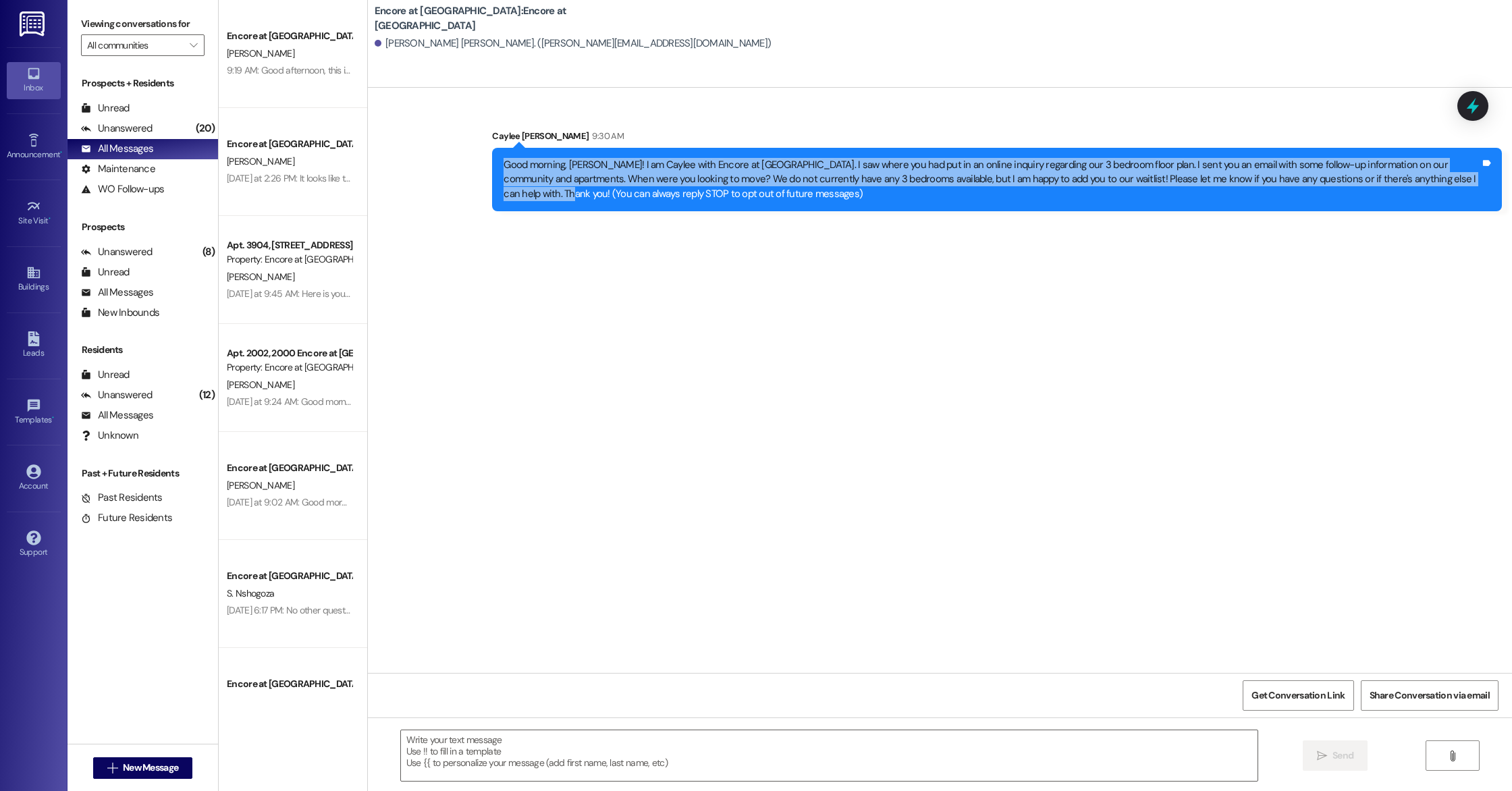
drag, startPoint x: 1434, startPoint y: 180, endPoint x: 496, endPoint y: 160, distance: 938.2
click at [503, 160] on div "Good morning, [PERSON_NAME]! I am Caylee with Encore at [GEOGRAPHIC_DATA]. I sa…" at bounding box center [992, 180] width 977 height 44
copy div "Good morning, [PERSON_NAME]! I am Caylee with Encore at [GEOGRAPHIC_DATA]. I sa…"
